Goal: Navigation & Orientation: Find specific page/section

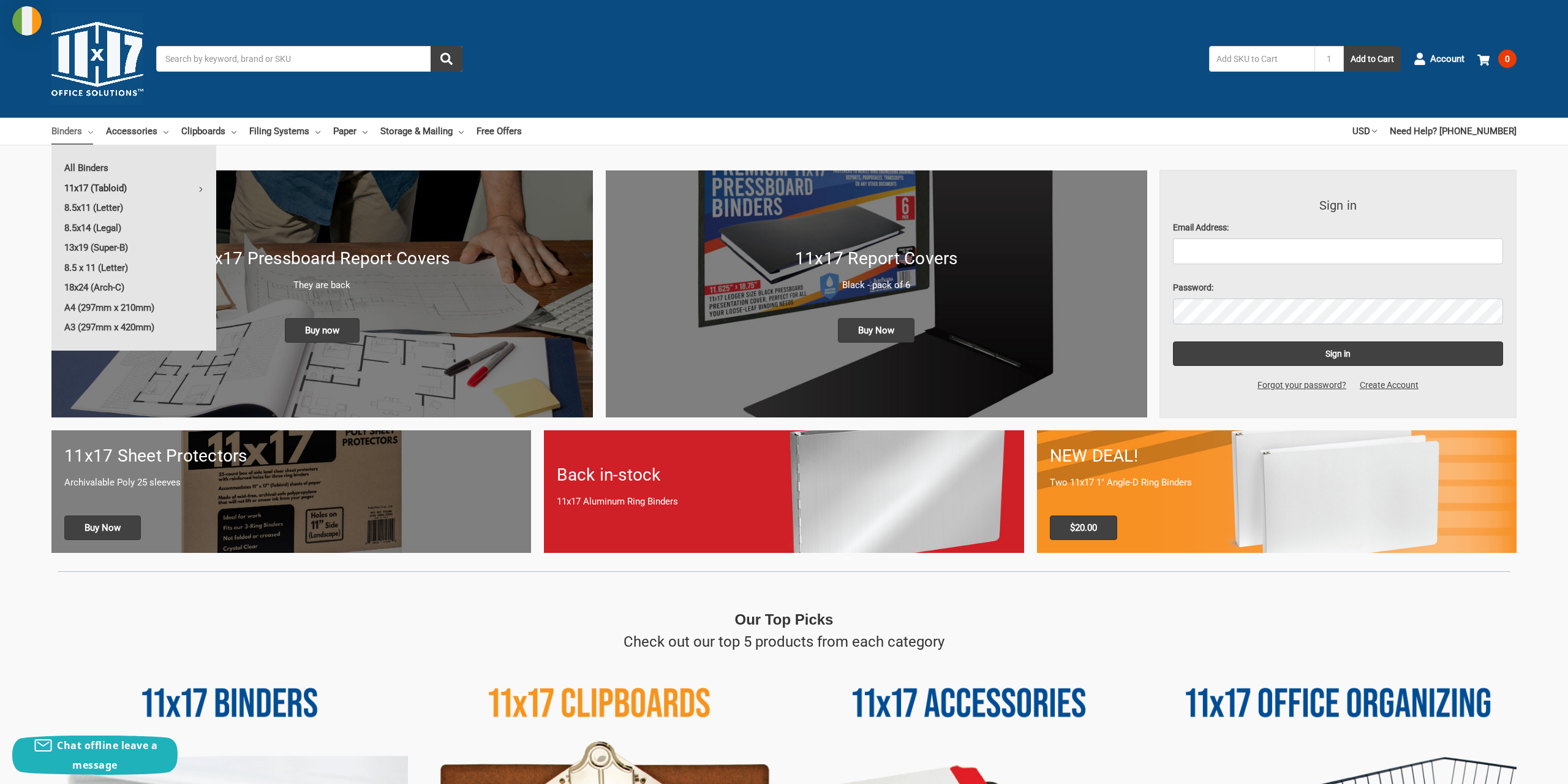
click at [104, 189] on link "11x17 (Tabloid)" at bounding box center [134, 188] width 165 height 20
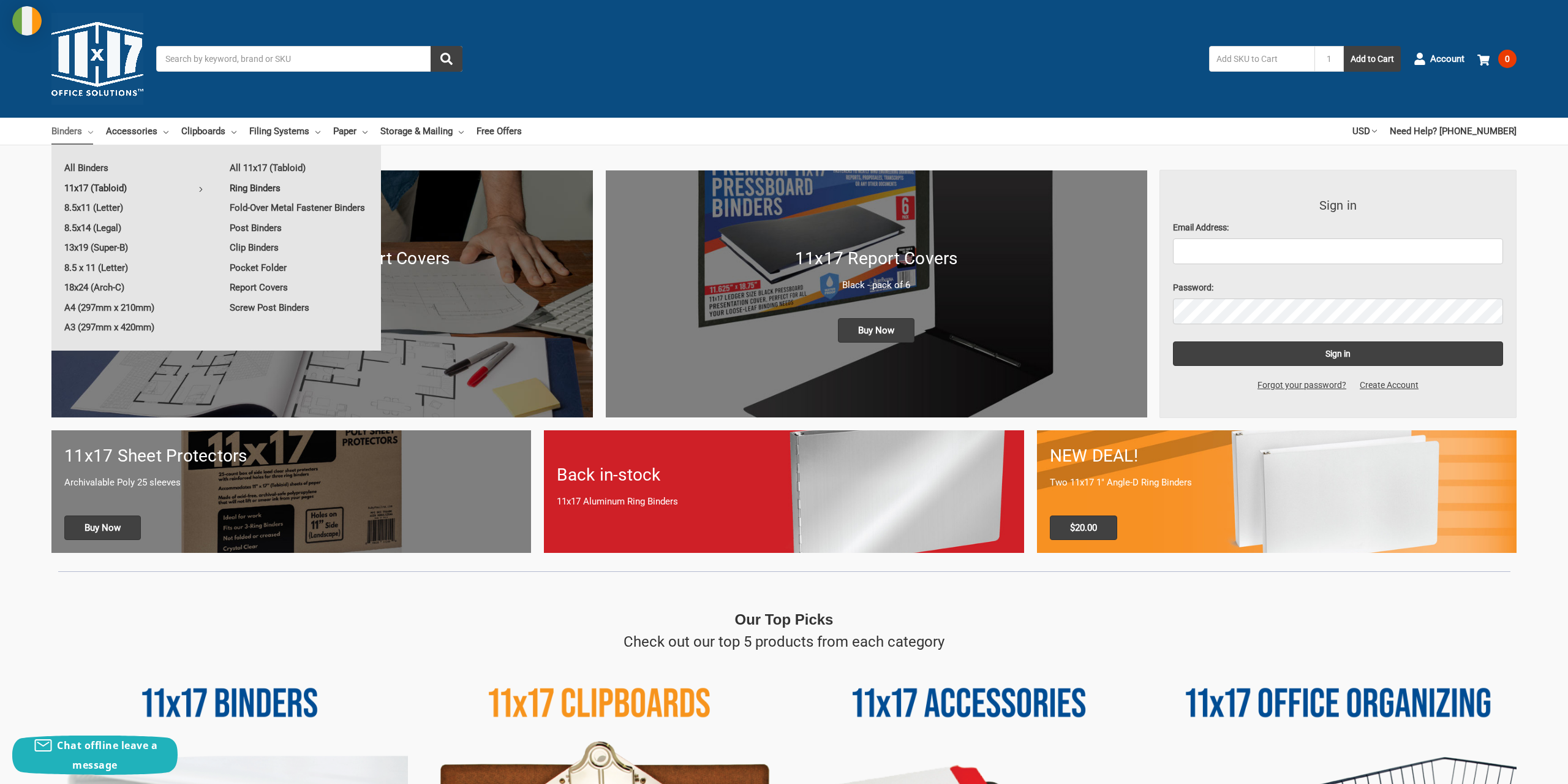
click at [304, 188] on link "Ring Binders" at bounding box center [298, 188] width 164 height 20
click at [262, 186] on link "Ring Binders" at bounding box center [298, 188] width 164 height 20
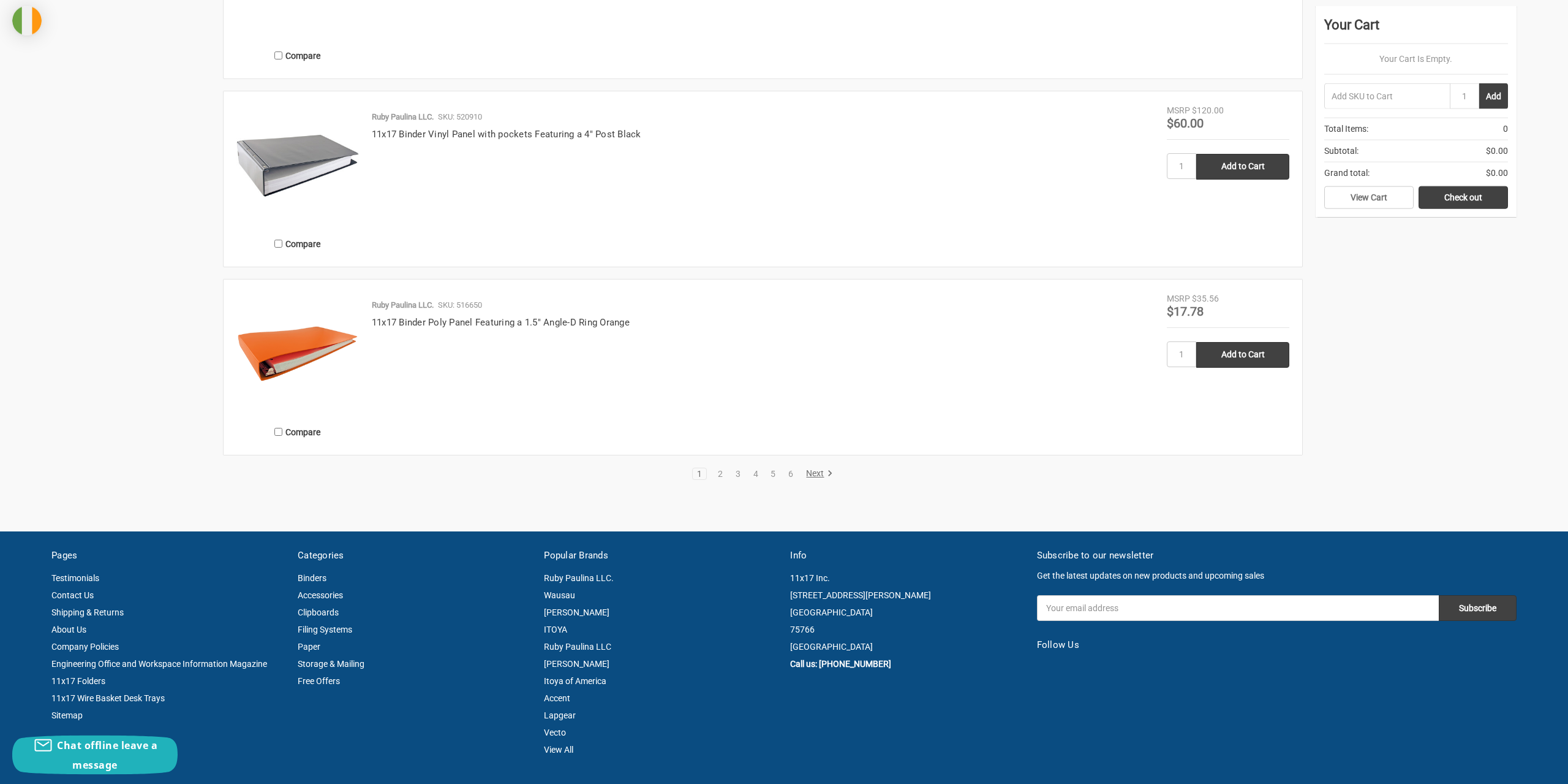
scroll to position [2188, 0]
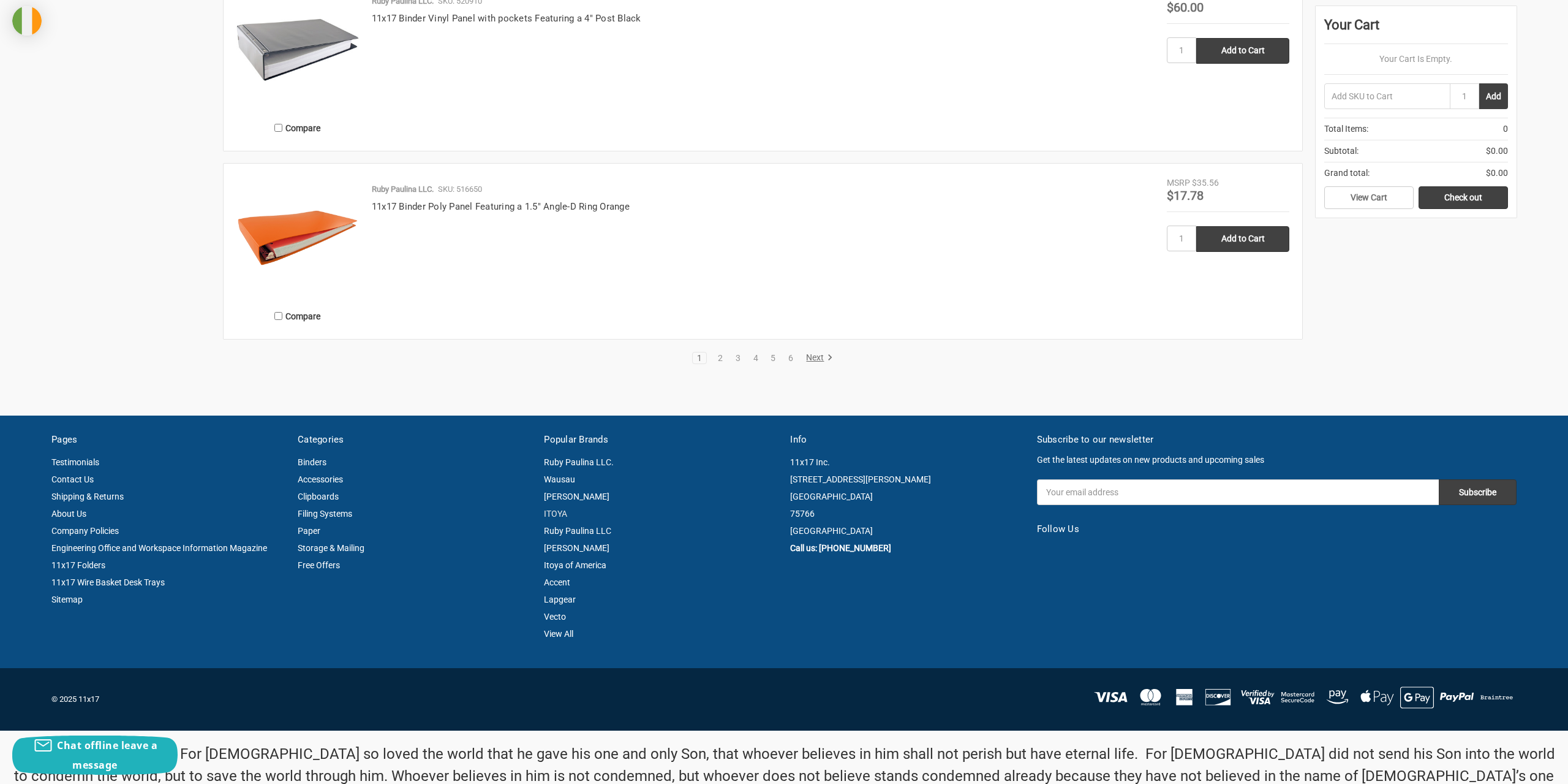
click at [554, 513] on link "ITOYA" at bounding box center [556, 513] width 24 height 10
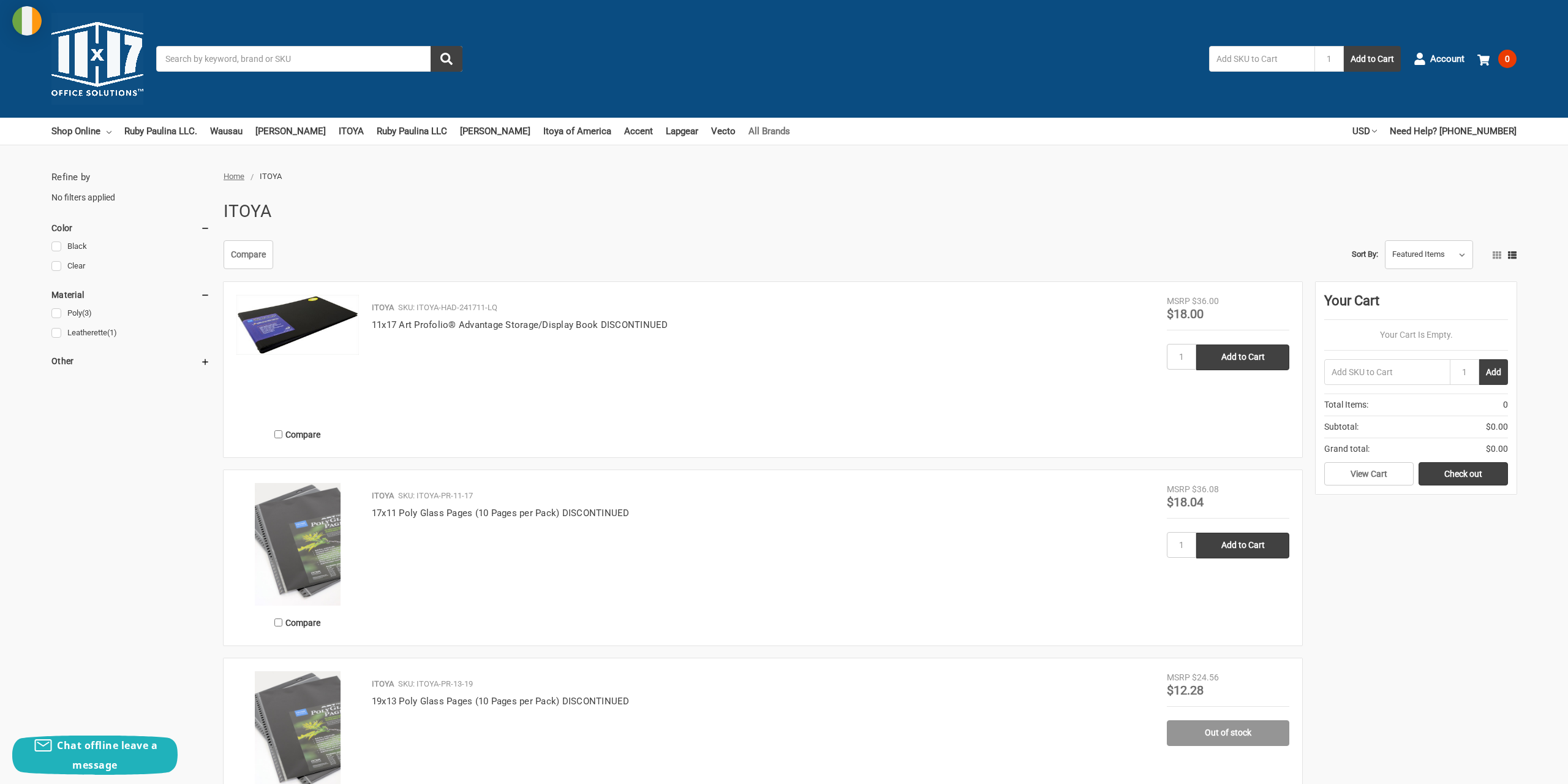
click at [756, 129] on link "All Brands" at bounding box center [769, 130] width 42 height 27
